Goal: Navigation & Orientation: Find specific page/section

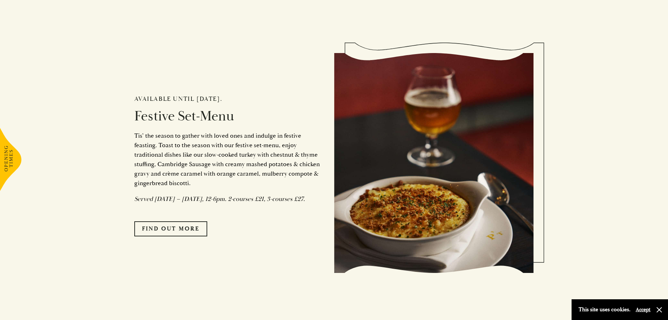
scroll to position [596, 0]
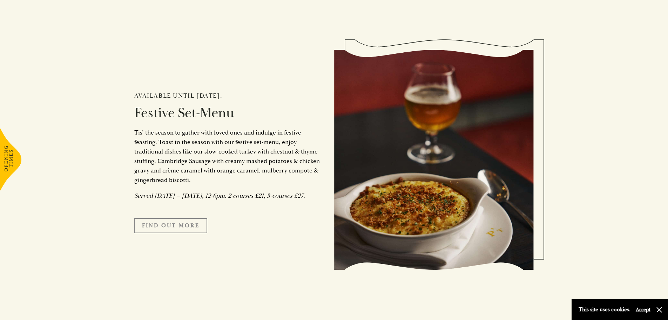
click at [191, 232] on link "FIND OUT MORE" at bounding box center [170, 225] width 73 height 15
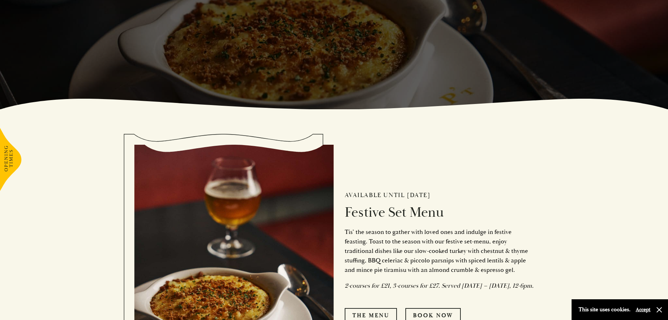
scroll to position [281, 0]
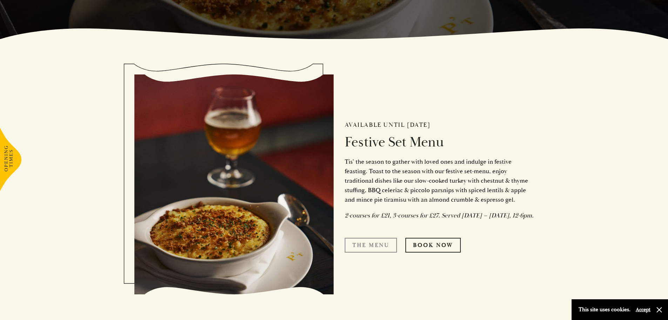
click at [379, 250] on link "The Menu" at bounding box center [371, 245] width 52 height 15
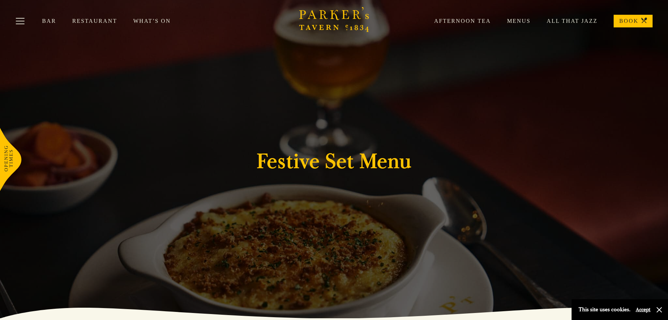
scroll to position [0, 0]
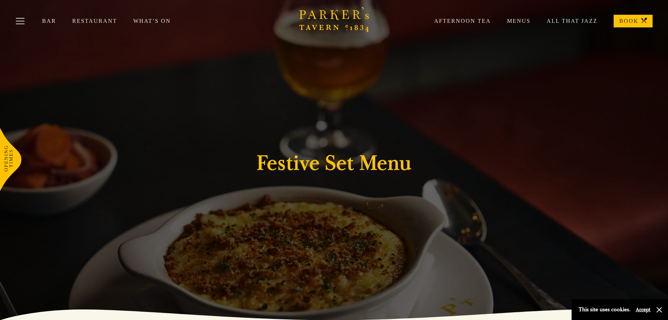
click at [100, 23] on link "Restaurant" at bounding box center [102, 21] width 61 height 7
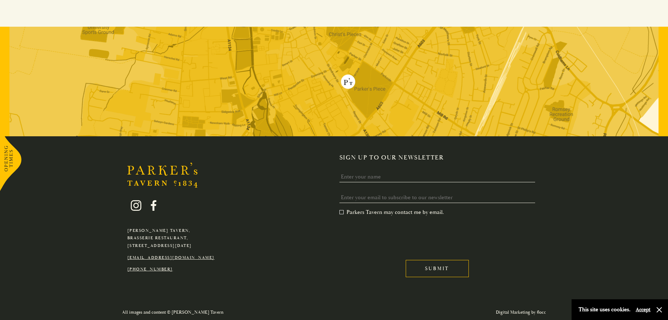
scroll to position [1373, 0]
